Goal: Task Accomplishment & Management: Use online tool/utility

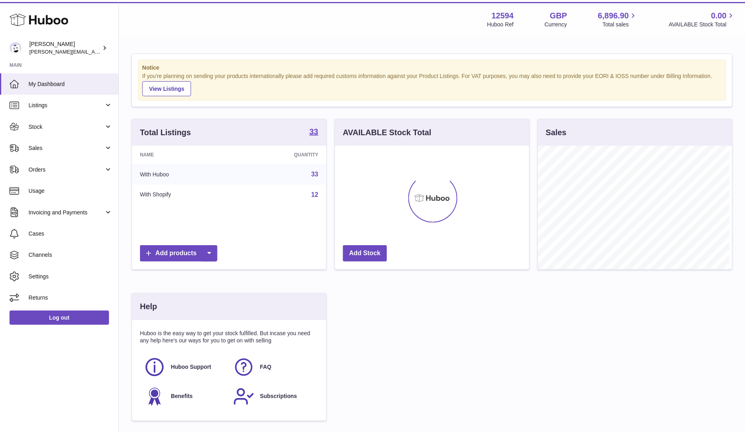
scroll to position [125, 196]
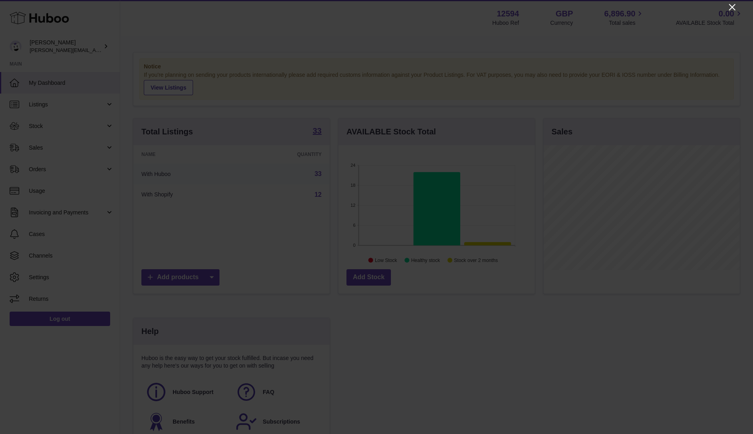
click at [731, 11] on icon "Close" at bounding box center [732, 7] width 10 height 10
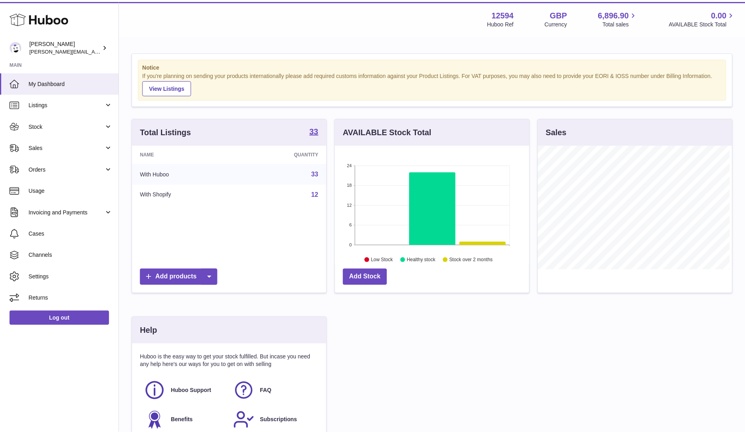
scroll to position [400192, 400122]
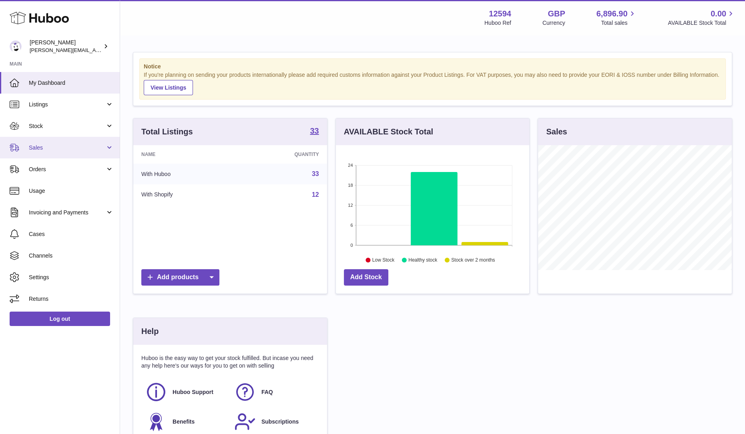
click at [53, 143] on link "Sales" at bounding box center [60, 148] width 120 height 22
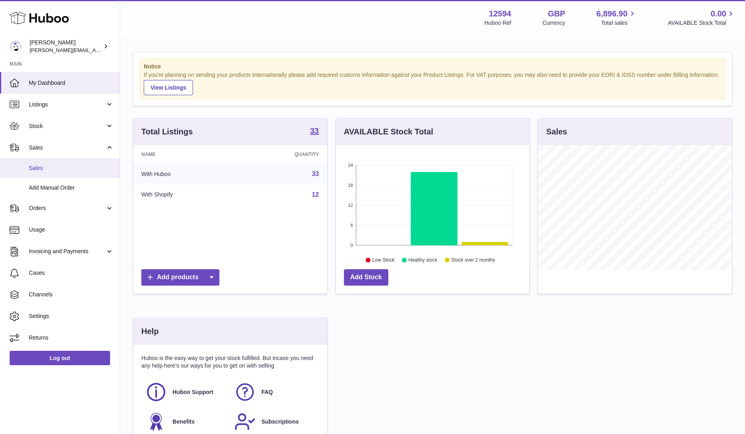
click at [46, 172] on link "Sales" at bounding box center [60, 169] width 120 height 20
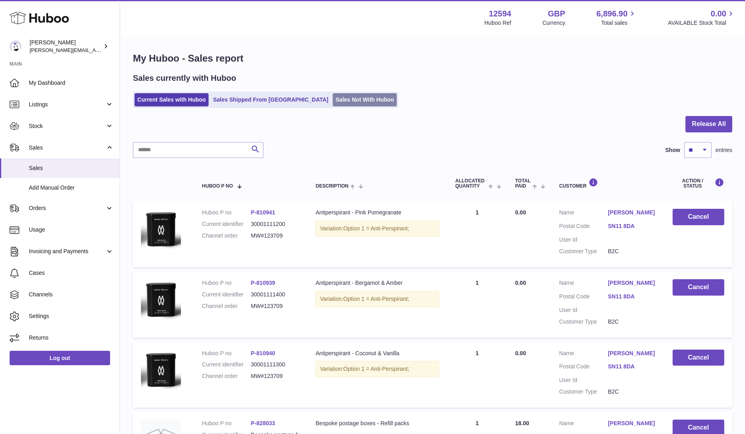
click at [333, 95] on link "Sales Not With Huboo" at bounding box center [365, 99] width 64 height 13
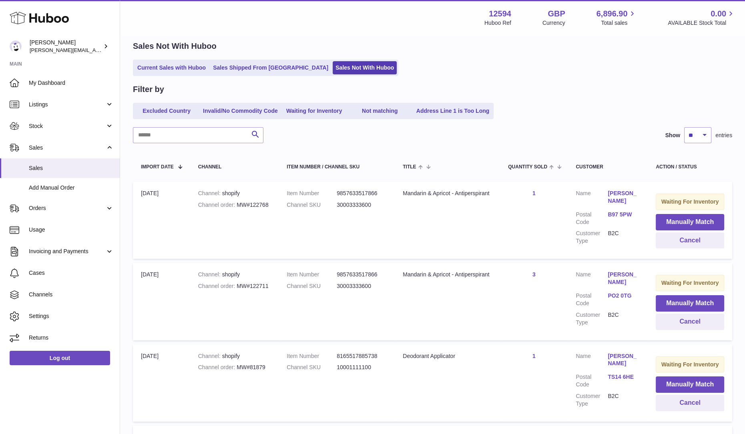
scroll to position [34, 0]
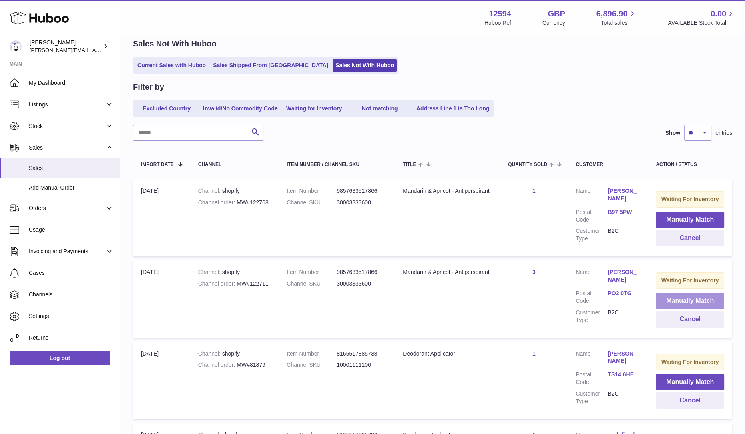
click at [675, 298] on button "Manually Match" at bounding box center [690, 301] width 68 height 16
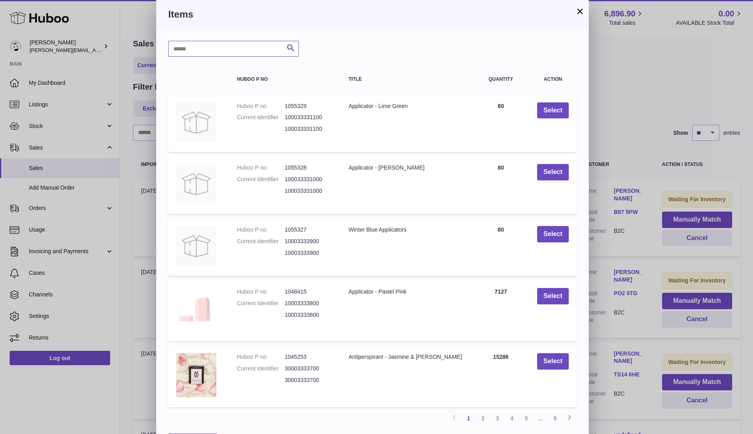
click at [249, 57] on input "text" at bounding box center [233, 49] width 131 height 16
type input "****"
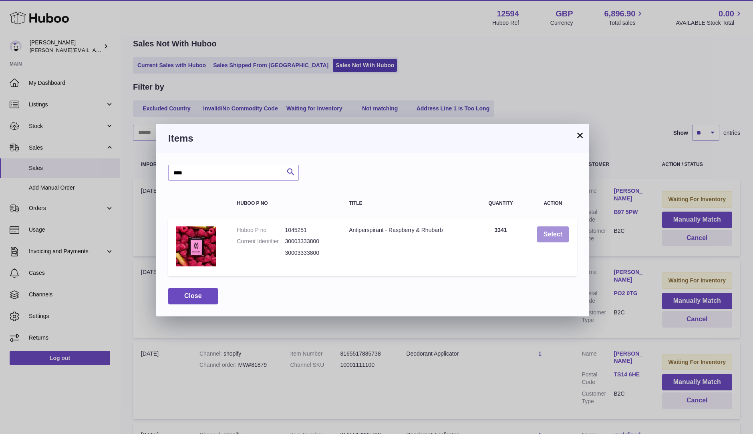
click at [554, 233] on button "Select" at bounding box center [553, 235] width 32 height 16
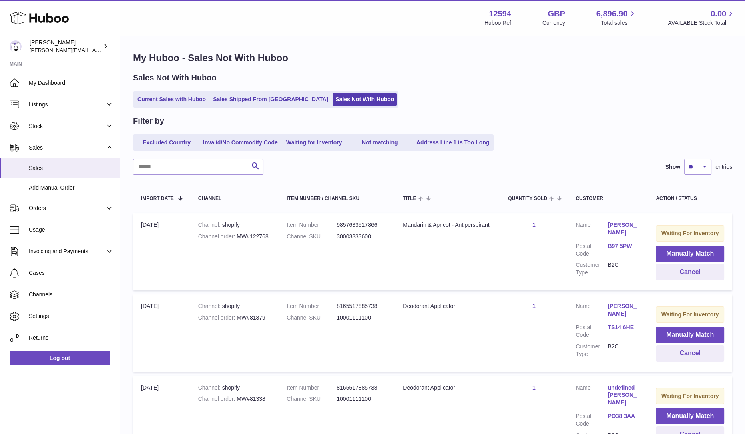
scroll to position [94, 0]
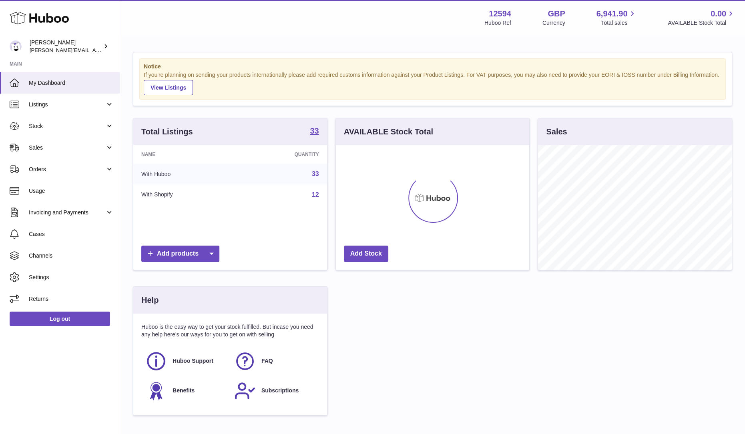
scroll to position [125, 193]
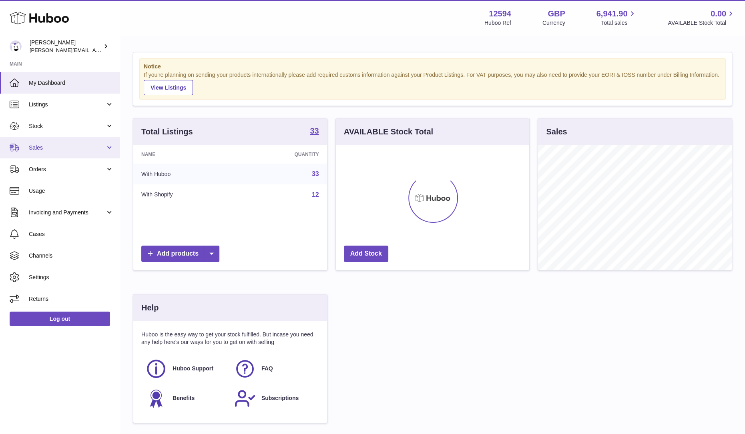
click at [73, 142] on link "Sales" at bounding box center [60, 148] width 120 height 22
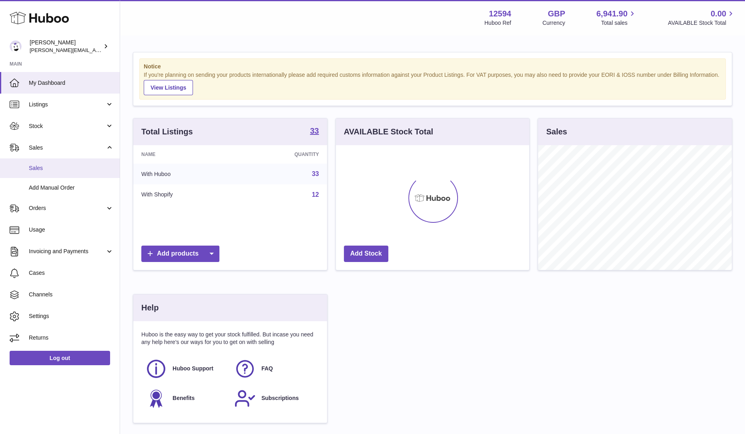
click at [53, 171] on span "Sales" at bounding box center [71, 169] width 85 height 8
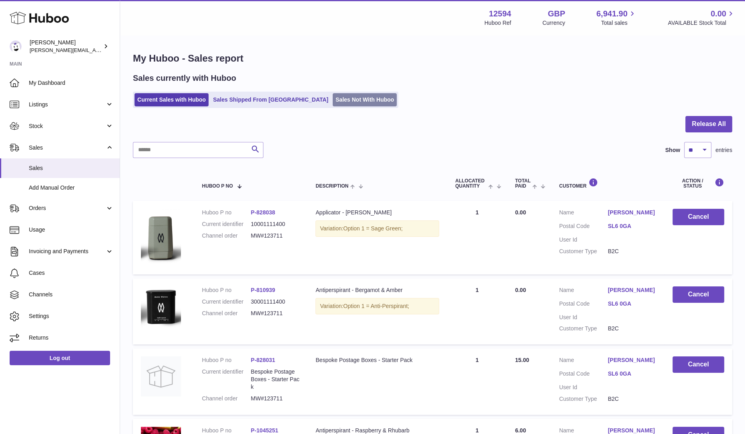
click at [333, 96] on link "Sales Not With Huboo" at bounding box center [365, 99] width 64 height 13
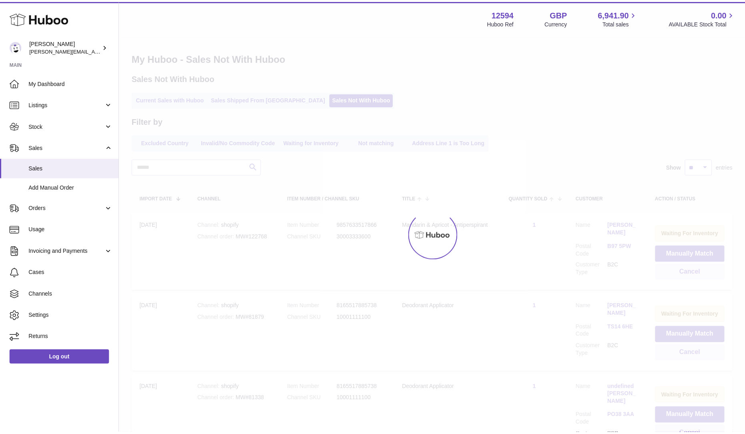
scroll to position [94, 0]
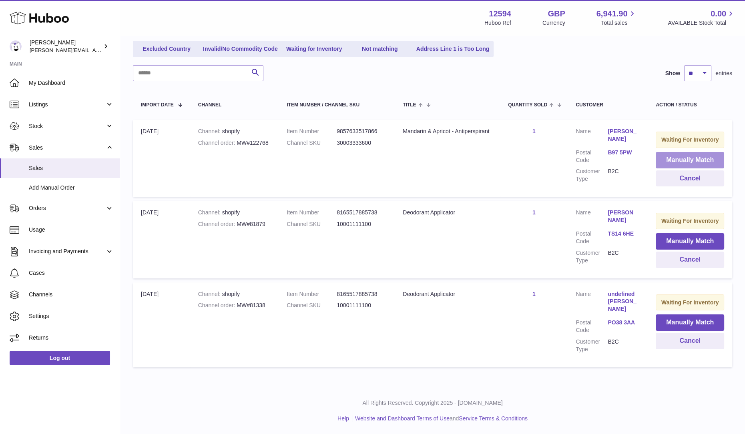
click at [667, 159] on button "Manually Match" at bounding box center [690, 160] width 68 height 16
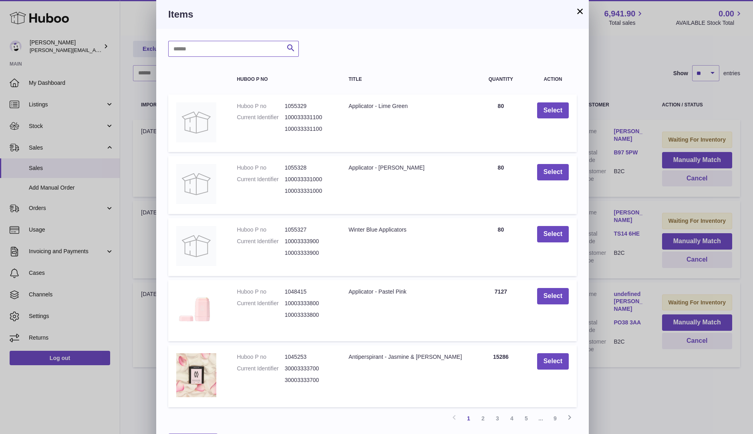
click at [258, 46] on input "text" at bounding box center [233, 49] width 131 height 16
type input "****"
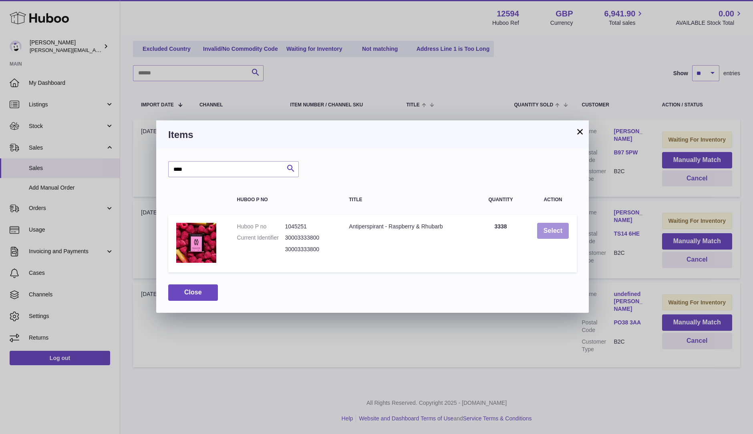
click at [552, 233] on button "Select" at bounding box center [553, 231] width 32 height 16
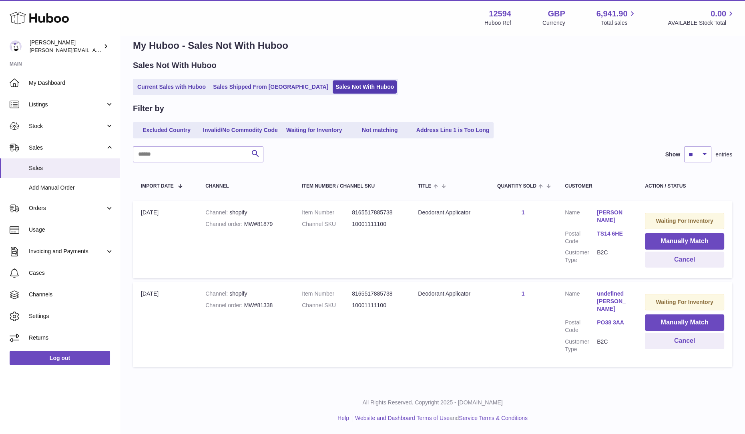
scroll to position [13, 0]
